Goal: Information Seeking & Learning: Understand process/instructions

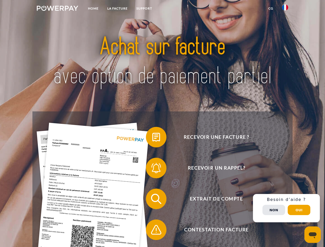
click at [57, 9] on img at bounding box center [57, 8] width 41 height 5
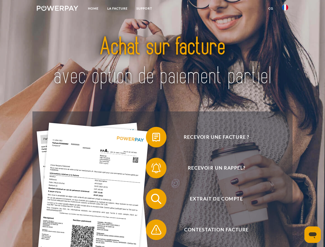
click at [285, 9] on img at bounding box center [285, 7] width 6 height 6
click at [271, 8] on link "CG" at bounding box center [271, 8] width 14 height 9
click at [152, 138] on span at bounding box center [149, 137] width 26 height 26
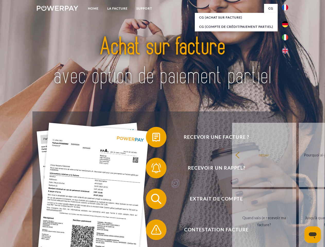
click at [152, 169] on span at bounding box center [149, 168] width 26 height 26
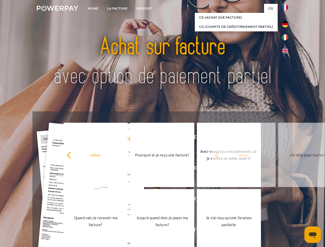
click at [152, 200] on link "Jusqu'à quand dois-je payer ma facture?" at bounding box center [162, 221] width 64 height 64
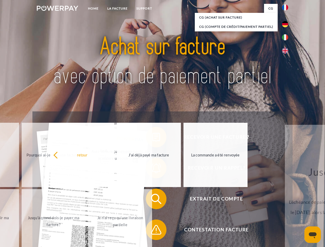
click at [152, 231] on span at bounding box center [149, 230] width 26 height 26
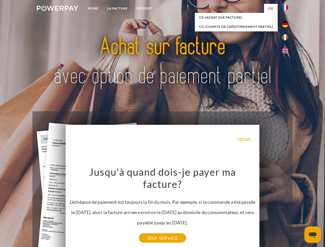
click at [286, 208] on div "Recevoir une facture ? Recevoir un rappel? Extrait de compte retour" at bounding box center [162, 214] width 260 height 206
click at [274, 209] on span "Extrait de compte" at bounding box center [216, 199] width 126 height 21
click at [299, 210] on header "Home LA FACTURE Support" at bounding box center [162, 177] width 325 height 355
